Goal: Find specific page/section: Find specific page/section

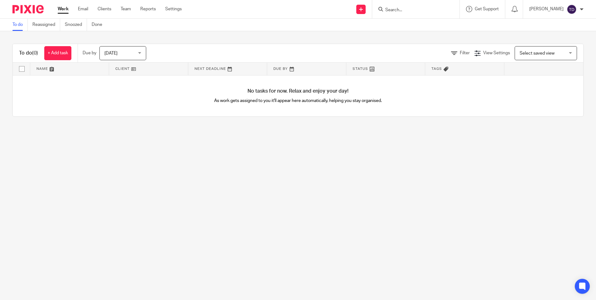
click at [409, 14] on div at bounding box center [415, 9] width 87 height 18
click at [432, 8] on input "Search" at bounding box center [413, 10] width 56 height 6
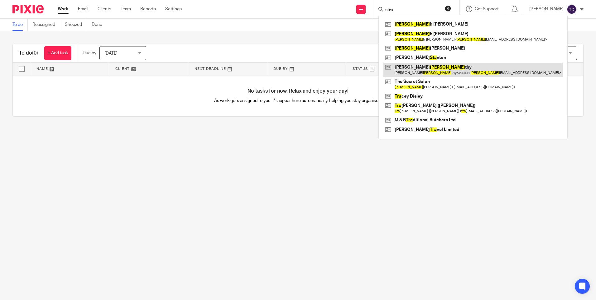
type input "stra"
click at [439, 68] on link at bounding box center [472, 70] width 179 height 14
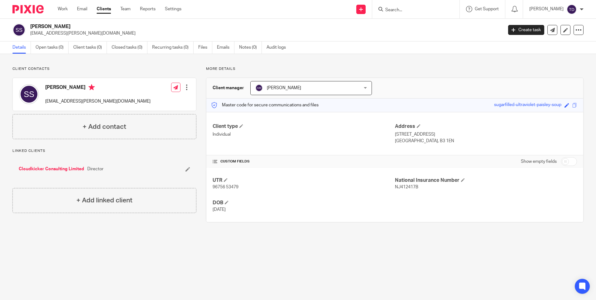
click at [56, 167] on link "Cloudkicker Consulting Limited" at bounding box center [51, 169] width 65 height 6
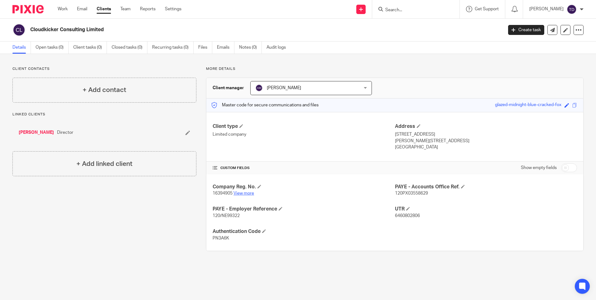
click at [245, 192] on link "View more" at bounding box center [243, 193] width 21 height 4
